Goal: Task Accomplishment & Management: Manage account settings

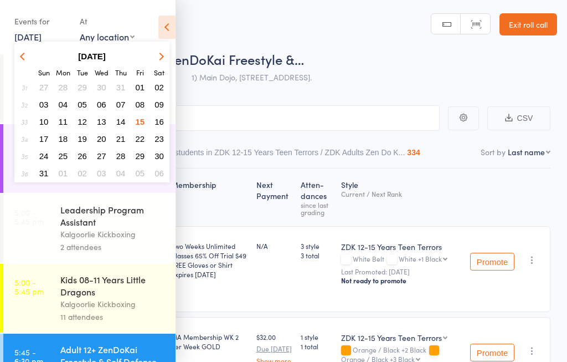
click at [160, 116] on button "16" at bounding box center [159, 121] width 17 height 15
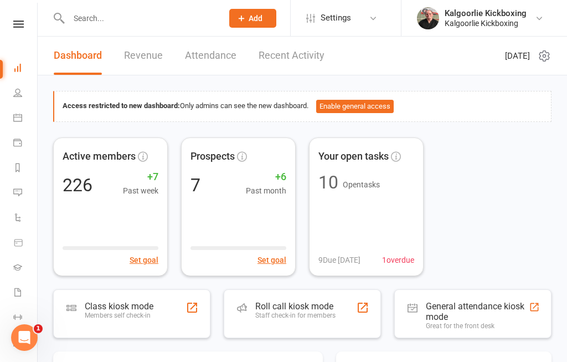
click at [365, 301] on div at bounding box center [362, 307] width 13 height 13
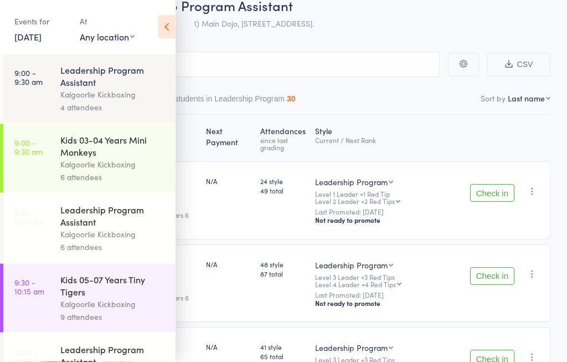
click at [169, 19] on icon at bounding box center [166, 27] width 17 height 23
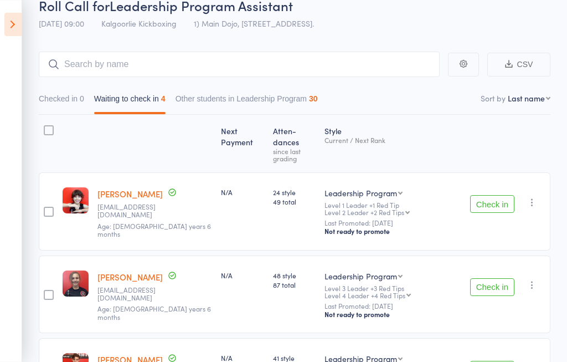
click at [494, 195] on button "Check in" at bounding box center [492, 204] width 44 height 18
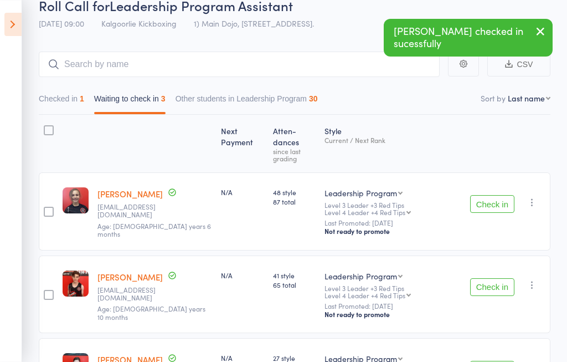
click at [493, 278] on button "Check in" at bounding box center [492, 287] width 44 height 18
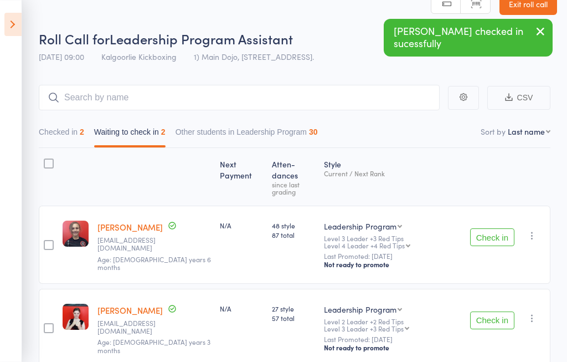
click at [488, 311] on button "Check in" at bounding box center [492, 320] width 44 height 18
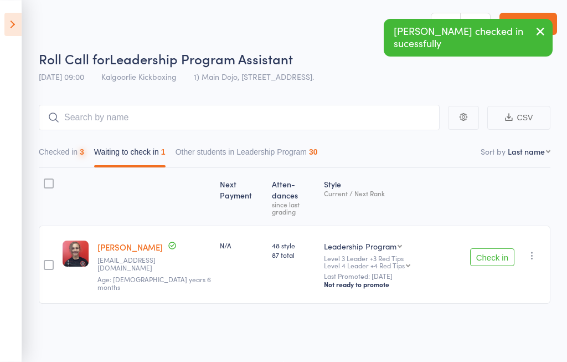
scroll to position [1, 0]
click at [51, 149] on button "Checked in 3" at bounding box center [61, 154] width 45 height 25
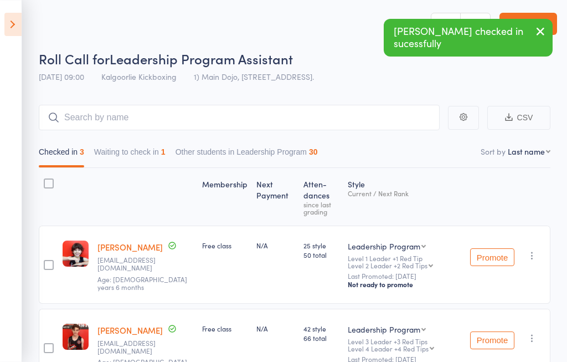
click at [11, 11] on aside "Events for 16 Aug, 2025 16 Aug, 2025 August 2025 Sun Mon Tue Wed Thu Fri Sat 31…" at bounding box center [11, 181] width 22 height 362
click at [16, 22] on icon at bounding box center [12, 24] width 17 height 23
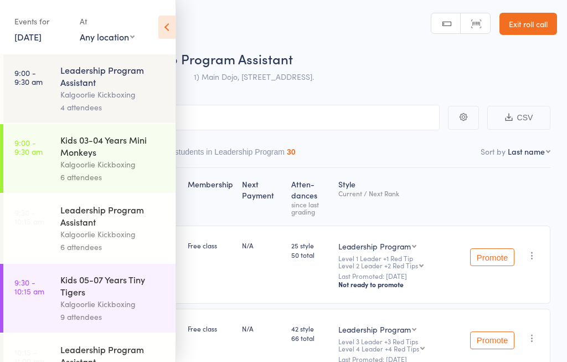
click at [119, 157] on div "Kids 03-04 Years Mini Monkeys" at bounding box center [113, 145] width 106 height 24
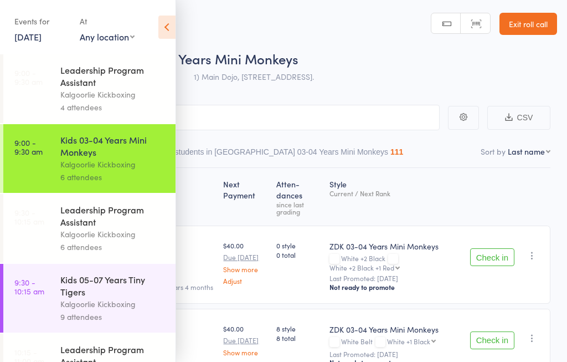
click at [168, 17] on icon at bounding box center [166, 27] width 17 height 23
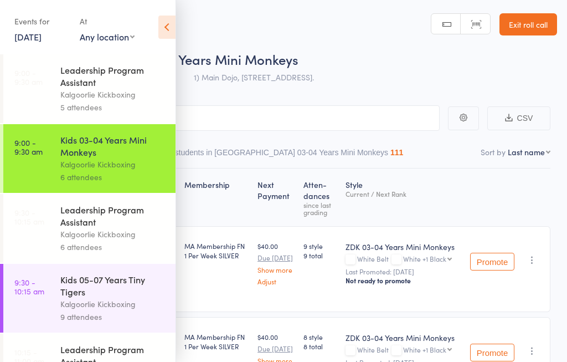
click at [159, 26] on icon at bounding box center [166, 27] width 17 height 23
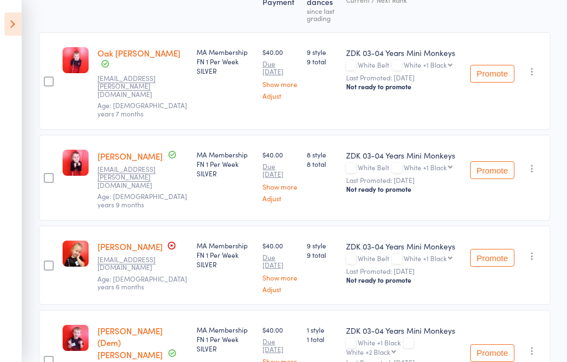
scroll to position [194, 0]
click at [11, 25] on icon at bounding box center [12, 24] width 17 height 23
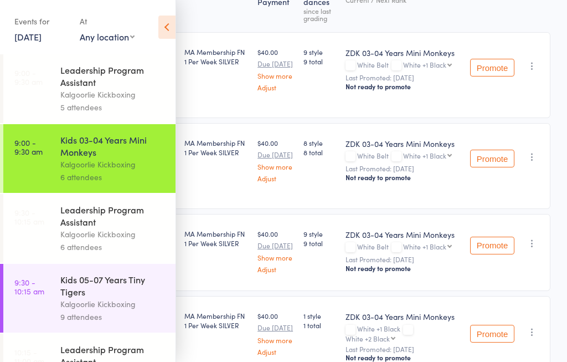
click at [80, 288] on div "Kids 05-07 Years Tiny Tigers" at bounding box center [113, 285] width 106 height 24
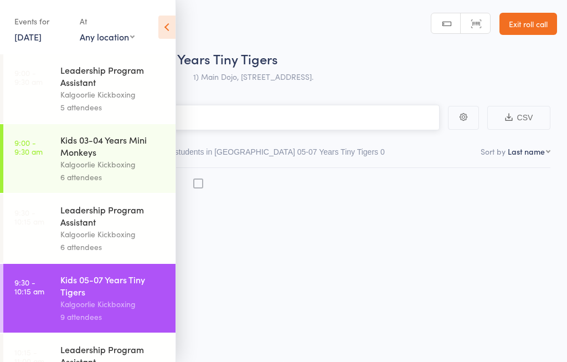
scroll to position [1, 0]
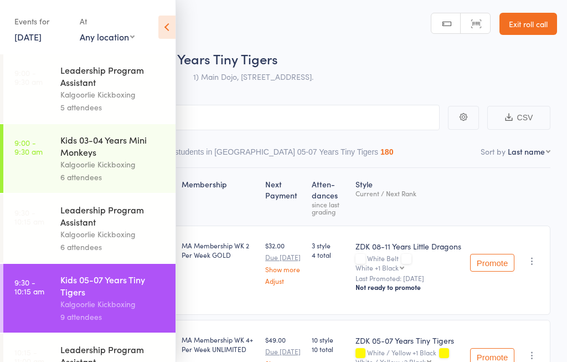
click at [168, 28] on icon at bounding box center [166, 27] width 17 height 23
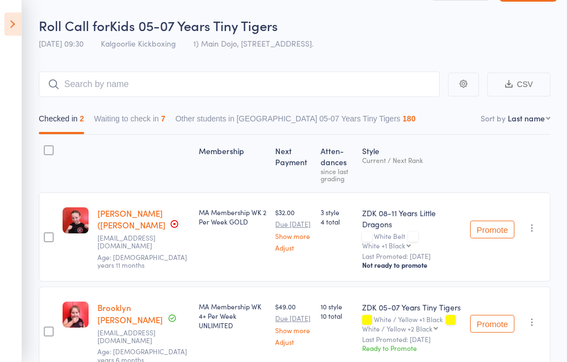
scroll to position [54, 0]
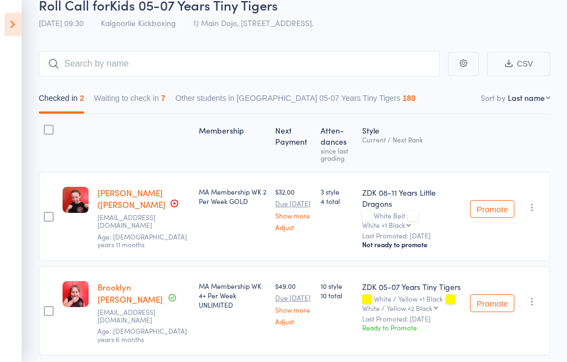
click at [140, 92] on button "Waiting to check in 7" at bounding box center [129, 100] width 71 height 25
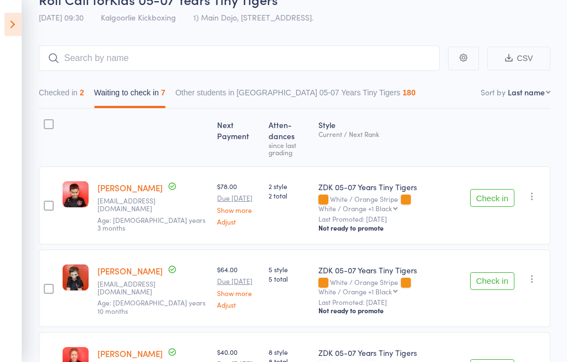
scroll to position [0, 0]
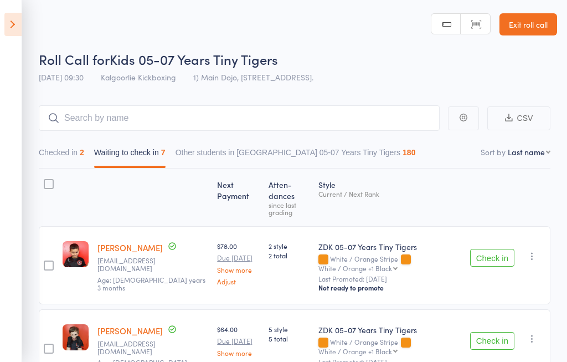
click at [71, 157] on button "Checked in 2" at bounding box center [61, 154] width 45 height 25
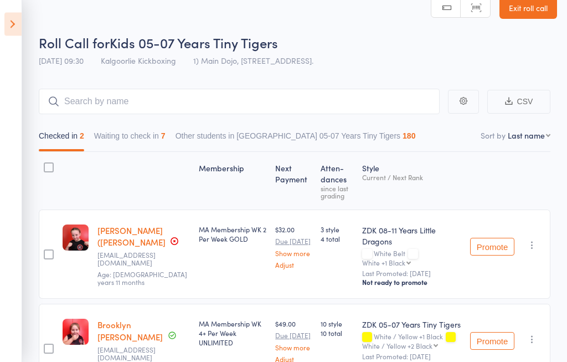
scroll to position [18, 0]
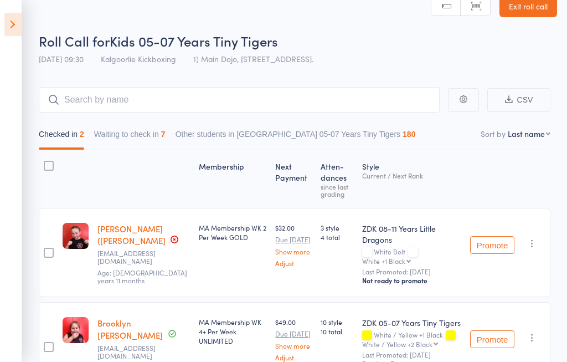
click at [112, 139] on button "Waiting to check in 7" at bounding box center [129, 136] width 71 height 25
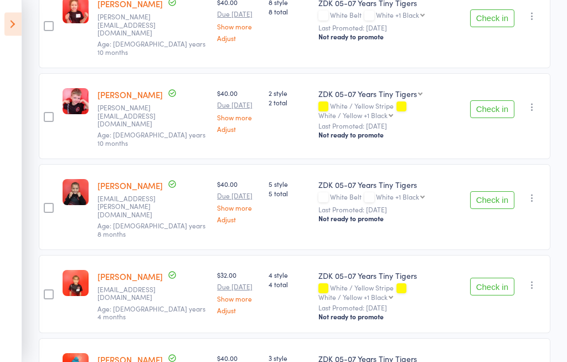
scroll to position [410, 0]
click at [498, 191] on button "Check in" at bounding box center [492, 200] width 44 height 18
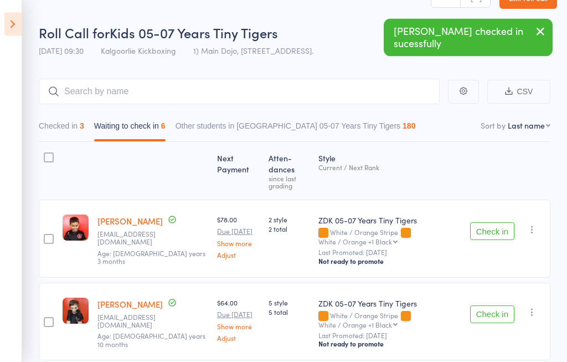
scroll to position [0, 0]
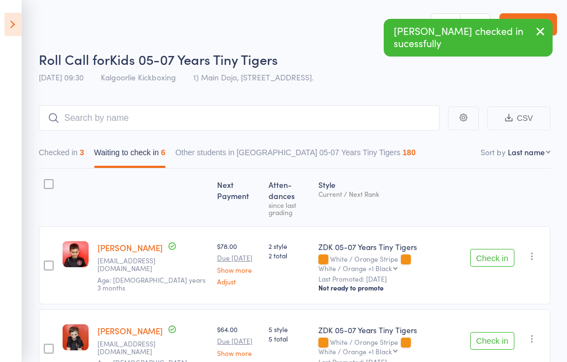
click at [61, 150] on button "Checked in 3" at bounding box center [61, 154] width 45 height 25
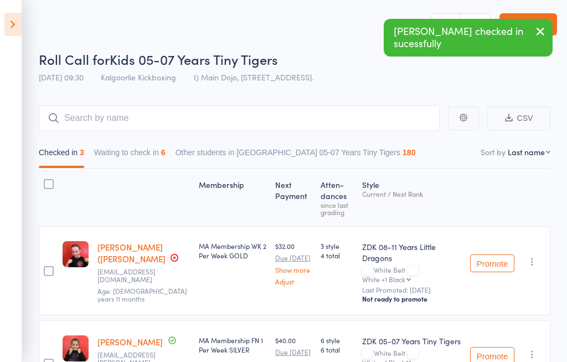
click at [16, 35] on icon at bounding box center [12, 24] width 17 height 23
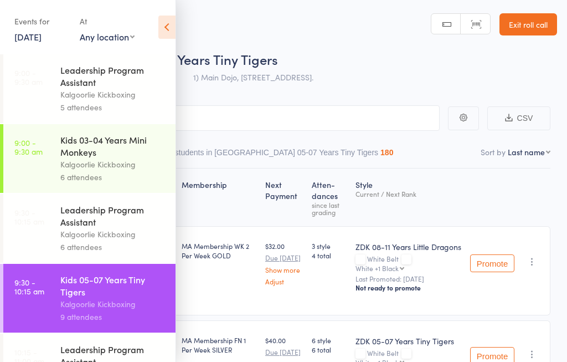
click at [69, 150] on div "Kids 03-04 Years Mini Monkeys" at bounding box center [113, 145] width 106 height 24
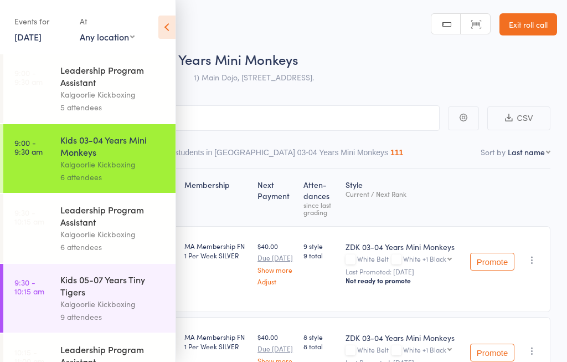
click at [167, 16] on icon at bounding box center [166, 27] width 17 height 23
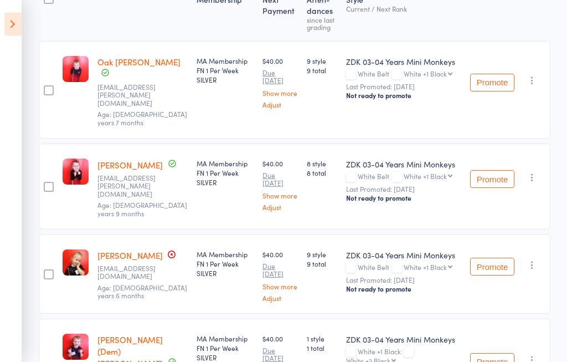
scroll to position [185, 0]
click at [498, 74] on button "Promote" at bounding box center [492, 83] width 44 height 18
click at [498, 170] on button "Promote" at bounding box center [492, 179] width 44 height 18
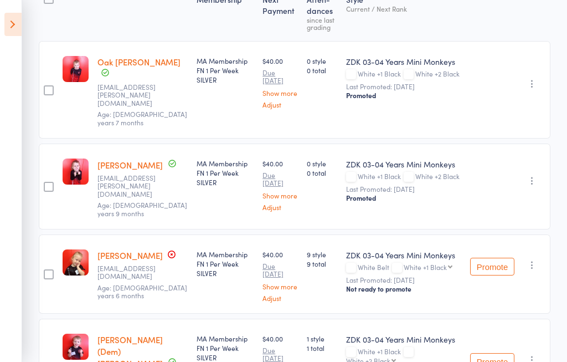
click at [497, 261] on button "Promote" at bounding box center [492, 267] width 44 height 18
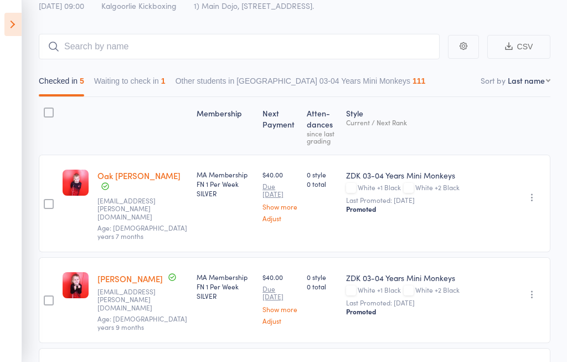
scroll to position [71, 0]
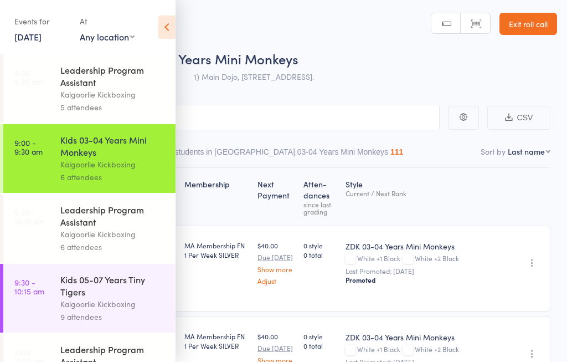
click at [174, 30] on icon at bounding box center [166, 27] width 17 height 23
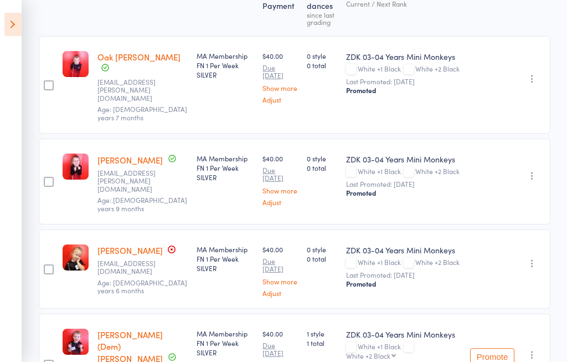
scroll to position [250, 0]
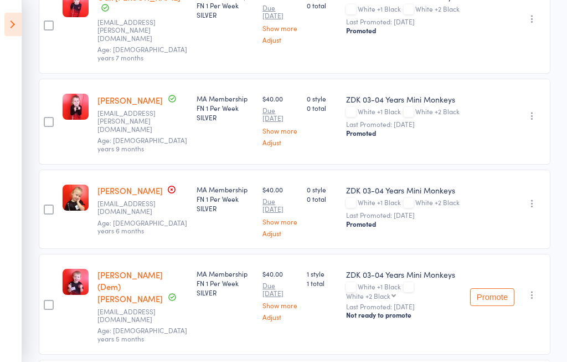
click at [4, 19] on icon at bounding box center [12, 24] width 17 height 23
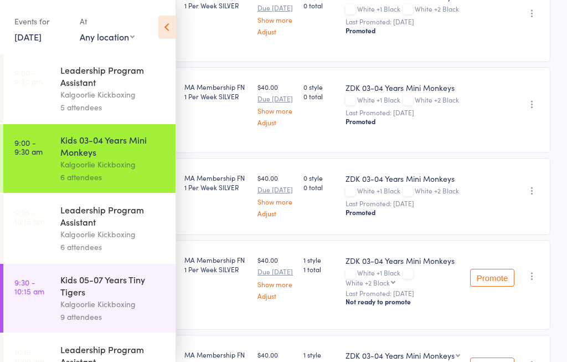
click at [112, 307] on div "Kalgoorlie Kickboxing" at bounding box center [113, 303] width 106 height 13
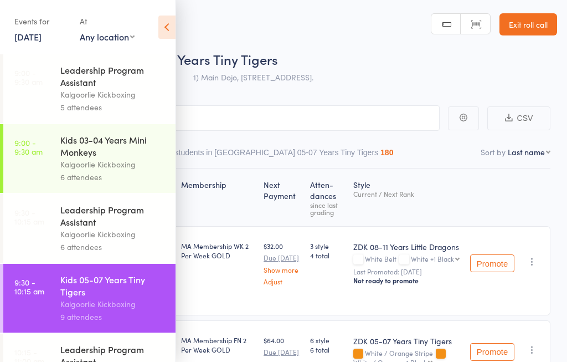
click at [158, 27] on icon at bounding box center [166, 27] width 17 height 23
click at [174, 24] on icon at bounding box center [166, 27] width 17 height 23
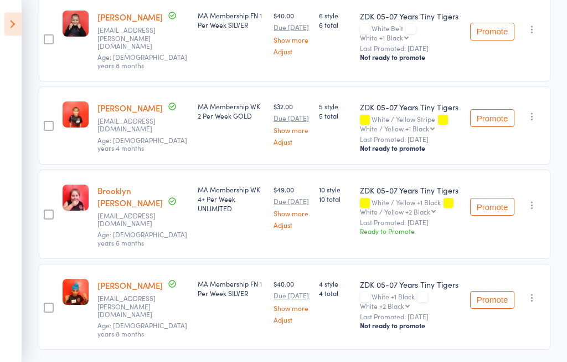
scroll to position [553, 0]
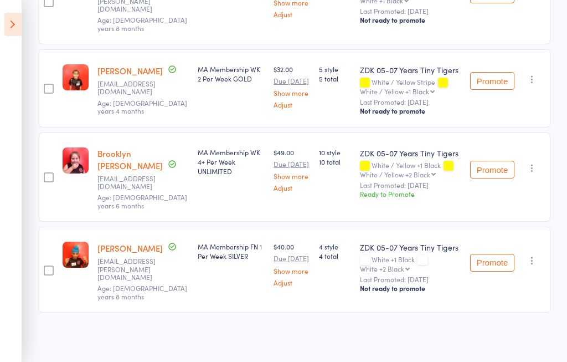
click at [497, 170] on button "Promote" at bounding box center [492, 170] width 44 height 18
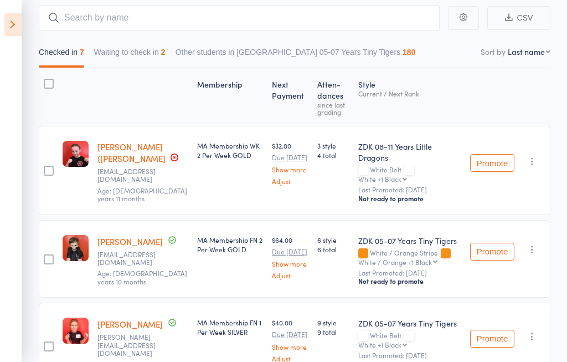
scroll to position [97, 0]
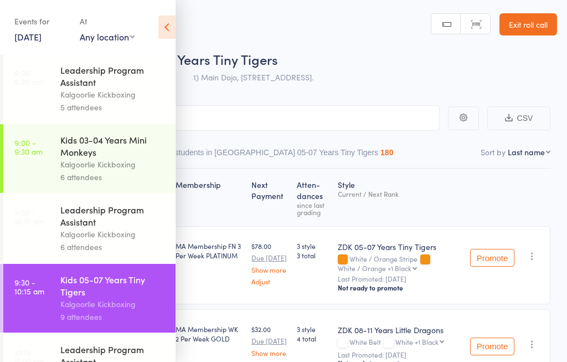
click at [165, 27] on icon at bounding box center [166, 27] width 17 height 23
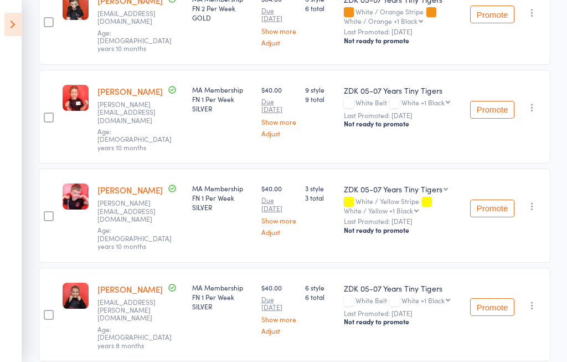
scroll to position [438, 0]
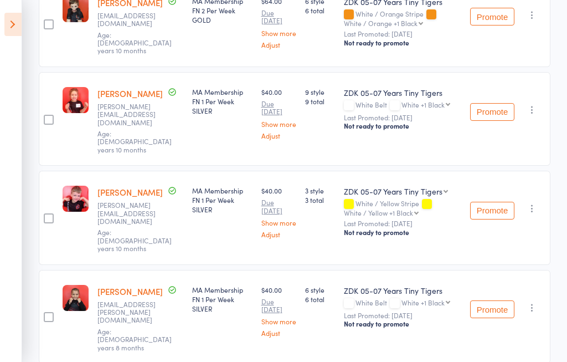
click at [533, 203] on icon "button" at bounding box center [532, 208] width 11 height 11
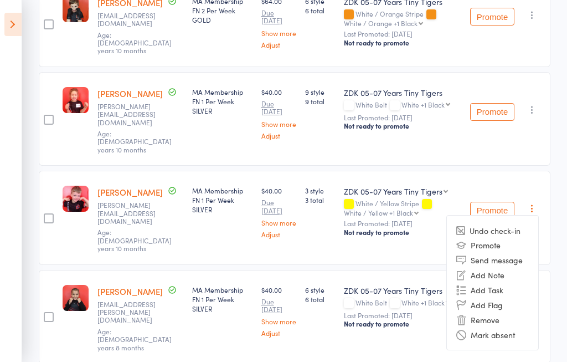
click at [515, 327] on li "Mark absent" at bounding box center [492, 334] width 91 height 15
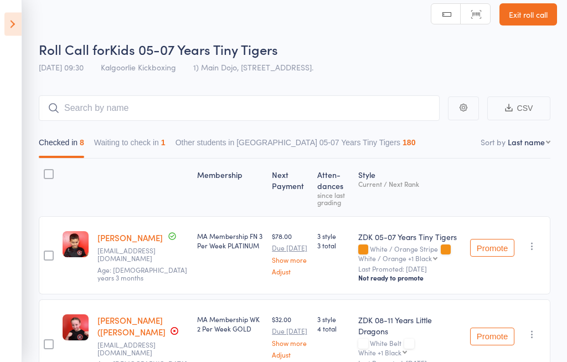
scroll to position [0, 0]
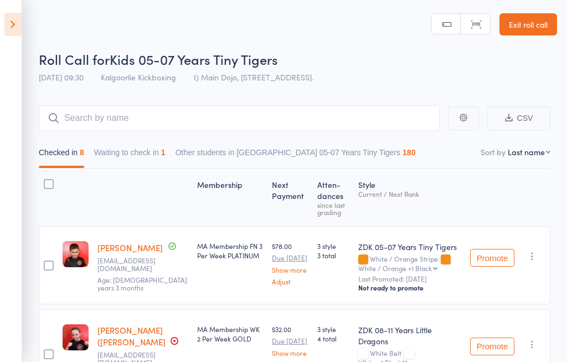
click at [111, 155] on button "Waiting to check in 1" at bounding box center [129, 154] width 71 height 25
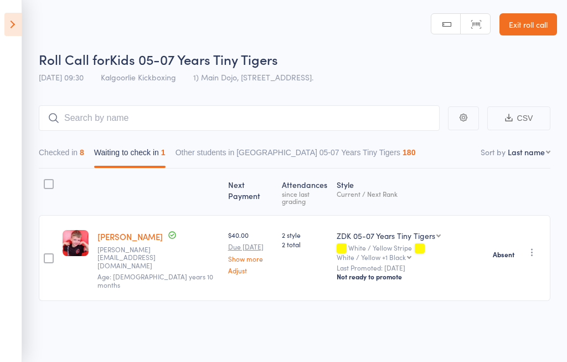
click at [61, 145] on button "Checked in 8" at bounding box center [61, 154] width 45 height 25
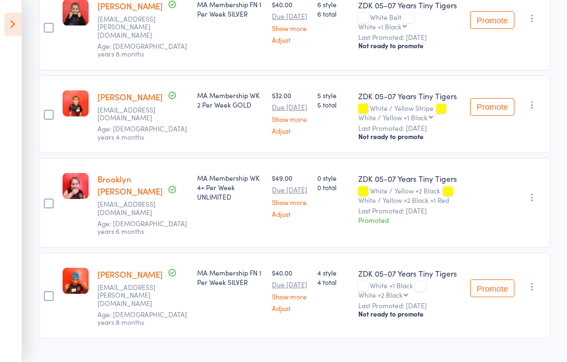
scroll to position [600, 0]
